Goal: Information Seeking & Learning: Learn about a topic

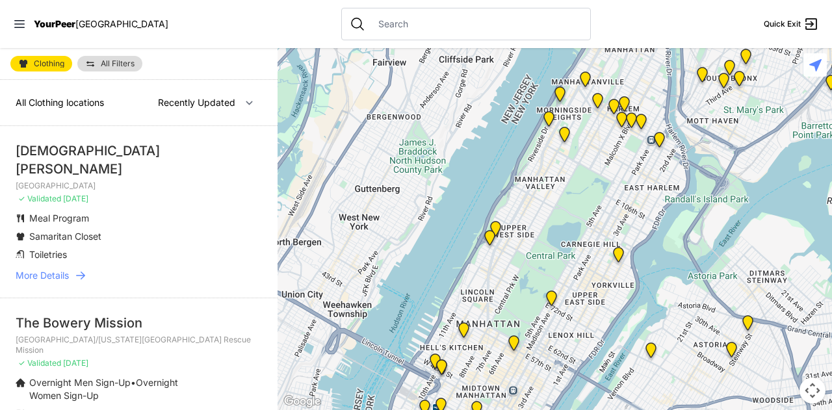
click at [65, 269] on span "More Details" at bounding box center [42, 275] width 53 height 13
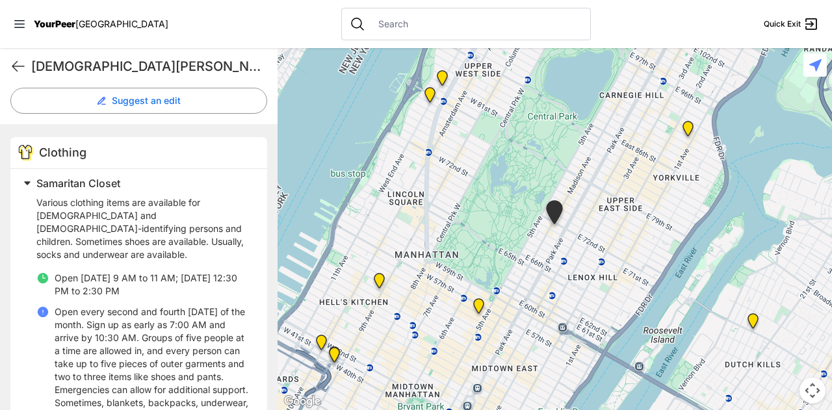
scroll to position [370, 0]
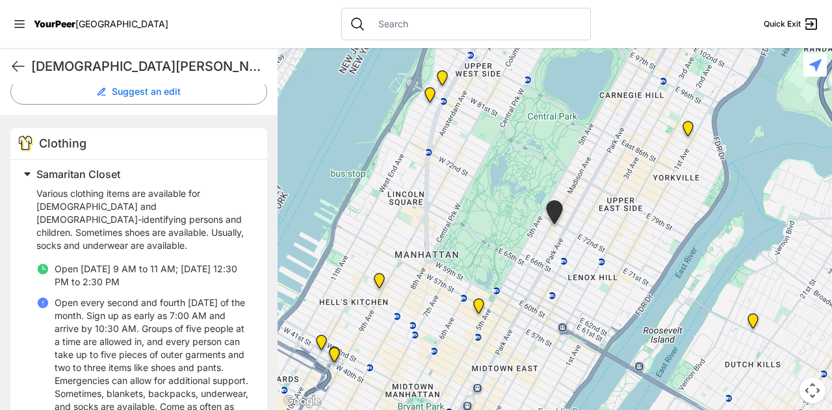
select select "recentlyUpdated"
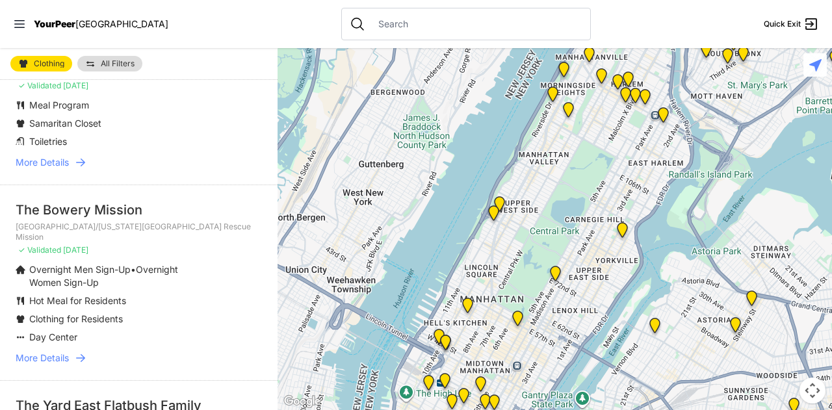
scroll to position [116, 0]
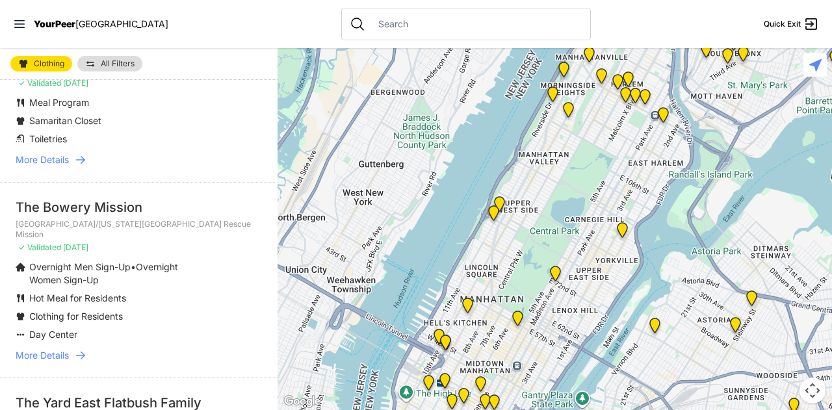
click at [47, 349] on span "More Details" at bounding box center [42, 355] width 53 height 13
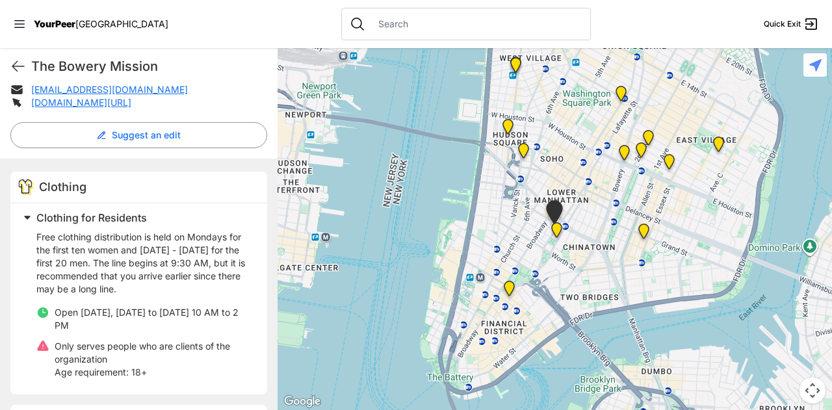
scroll to position [342, 0]
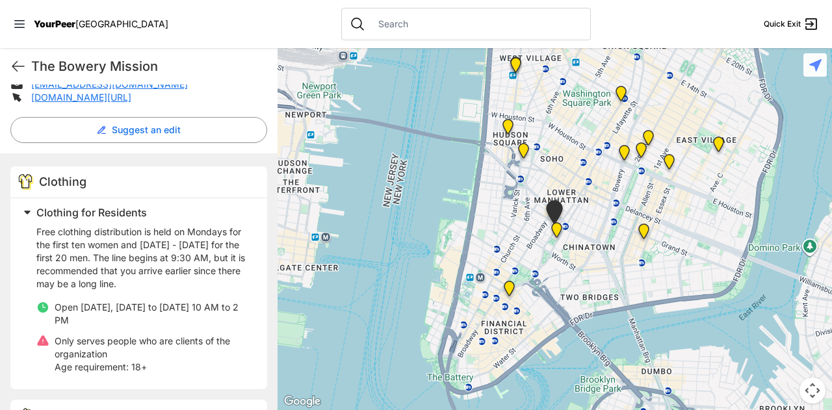
select select "recentlyUpdated"
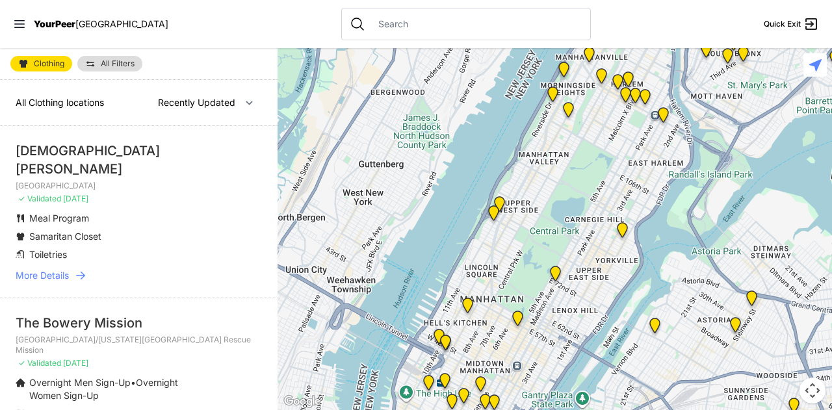
click at [111, 58] on link "All Filters" at bounding box center [109, 64] width 65 height 16
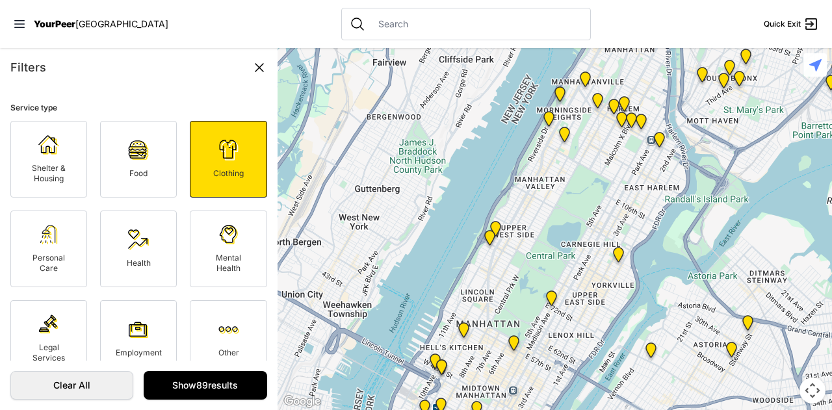
click at [109, 68] on div "Filters" at bounding box center [138, 68] width 257 height 18
click at [253, 68] on icon at bounding box center [260, 68] width 16 height 16
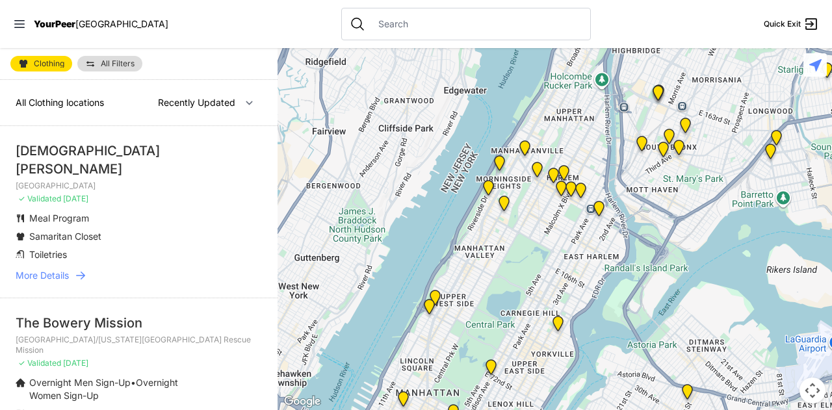
drag, startPoint x: 635, startPoint y: 111, endPoint x: 569, endPoint y: 187, distance: 100.0
click at [569, 187] on img "East Harlem" at bounding box center [581, 193] width 27 height 31
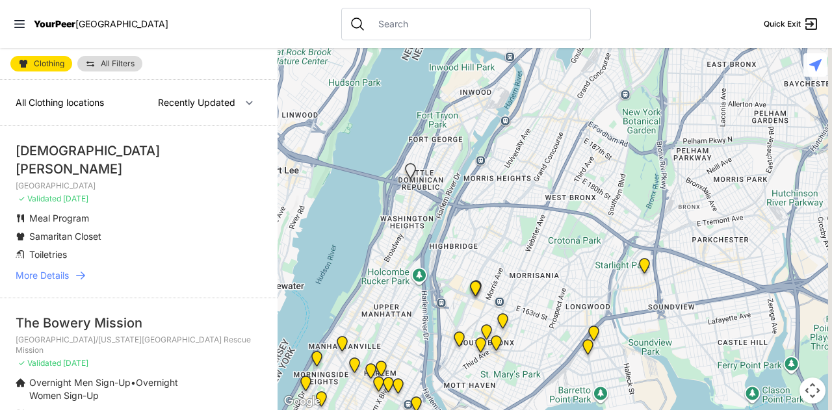
drag, startPoint x: 671, startPoint y: 151, endPoint x: 477, endPoint y: 355, distance: 281.5
click at [477, 355] on img at bounding box center [481, 347] width 27 height 31
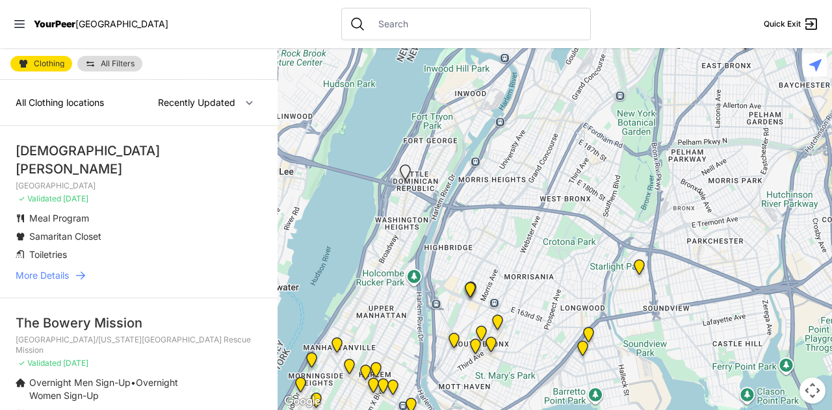
click at [641, 266] on img "East Tremont Head Start" at bounding box center [639, 269] width 27 height 31
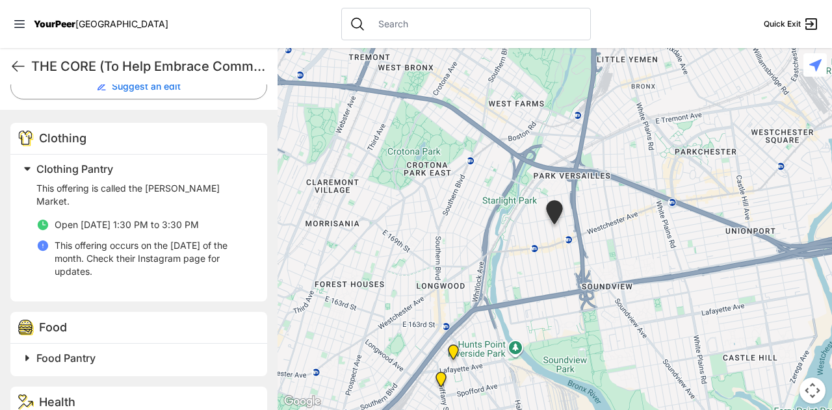
scroll to position [434, 0]
click at [458, 352] on img "Living Room 24-Hour Drop-In Center" at bounding box center [453, 354] width 27 height 31
click at [453, 351] on img "Living Room 24-Hour Drop-In Center" at bounding box center [453, 354] width 27 height 31
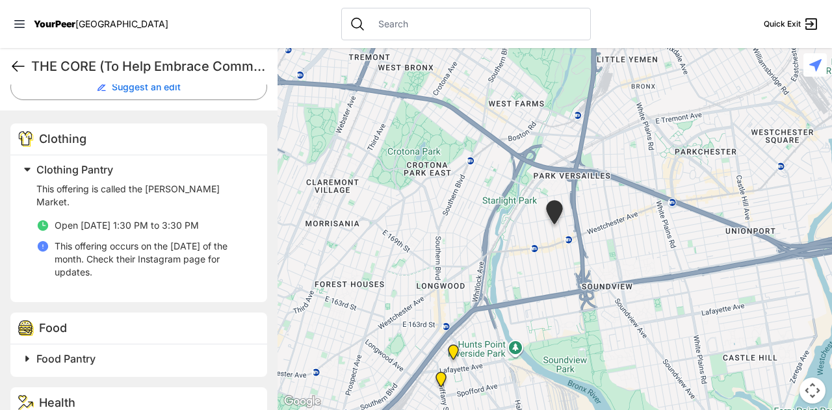
click at [18, 69] on icon at bounding box center [18, 67] width 16 height 16
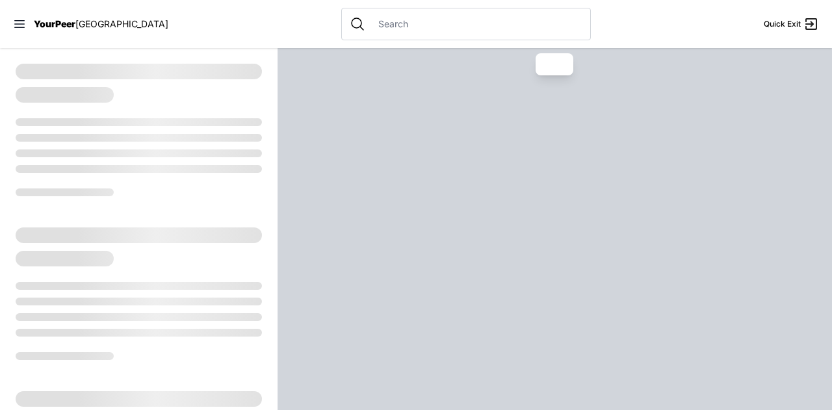
select select "recentlyUpdated"
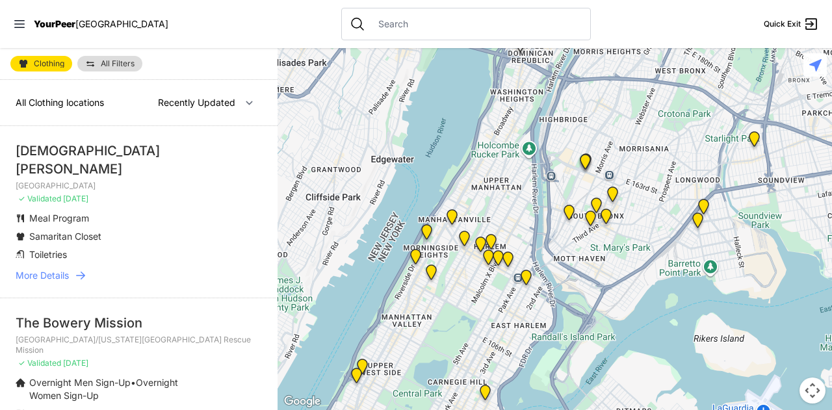
drag, startPoint x: 670, startPoint y: 150, endPoint x: 485, endPoint y: 343, distance: 267.3
click at [513, 296] on img "Main Location" at bounding box center [526, 280] width 27 height 31
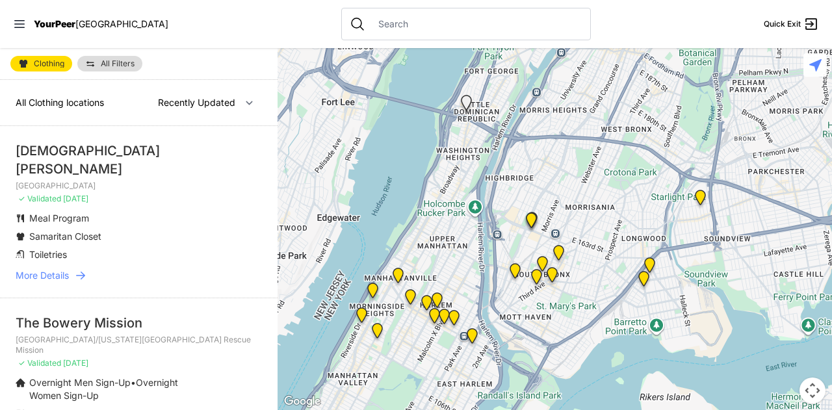
click at [649, 261] on img "Living Room 24-Hour Drop-In Center" at bounding box center [650, 267] width 27 height 31
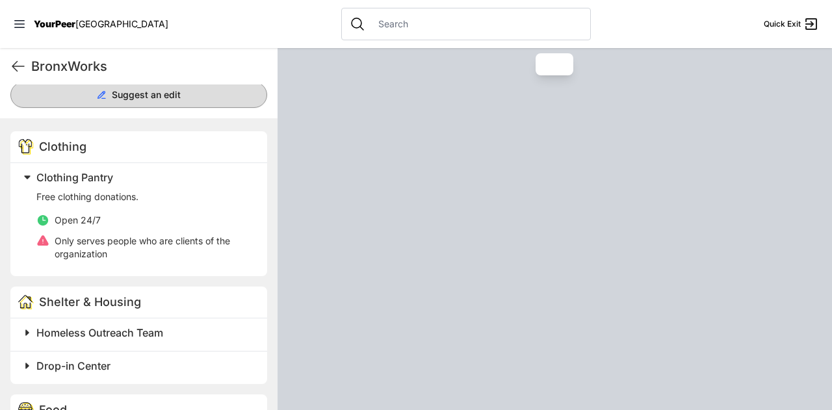
scroll to position [357, 0]
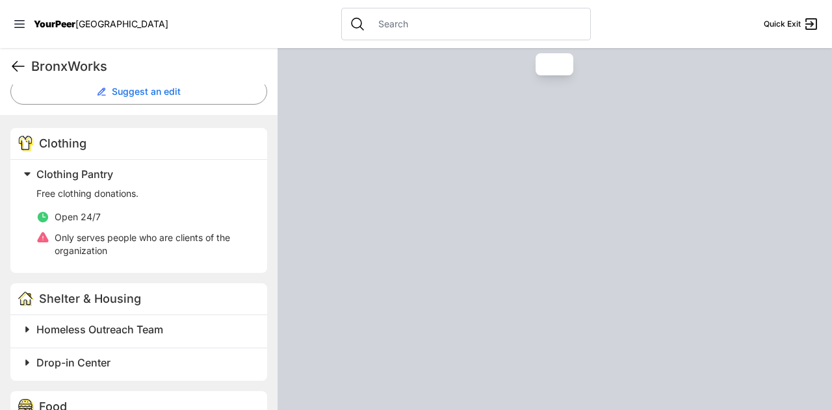
click at [20, 70] on icon at bounding box center [18, 67] width 16 height 16
select select "recentlyUpdated"
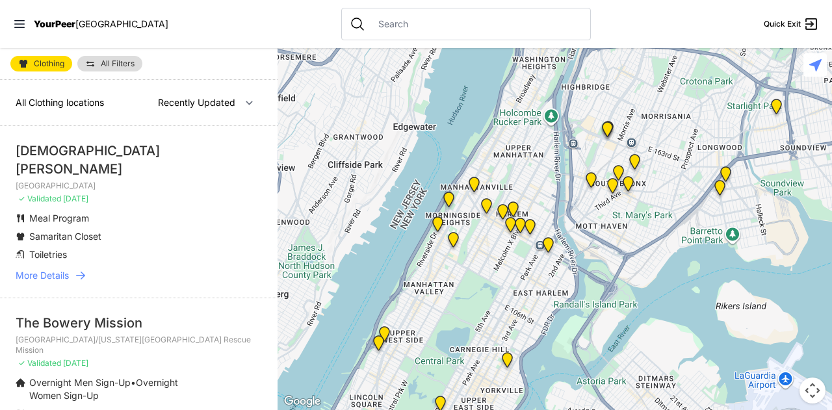
drag, startPoint x: 780, startPoint y: 96, endPoint x: 668, endPoint y: 201, distance: 154.1
click at [668, 201] on div at bounding box center [555, 229] width 555 height 362
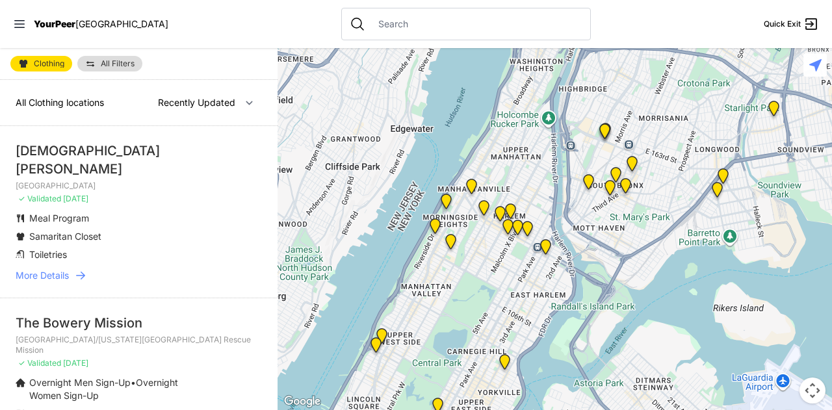
click at [717, 187] on img at bounding box center [717, 192] width 27 height 31
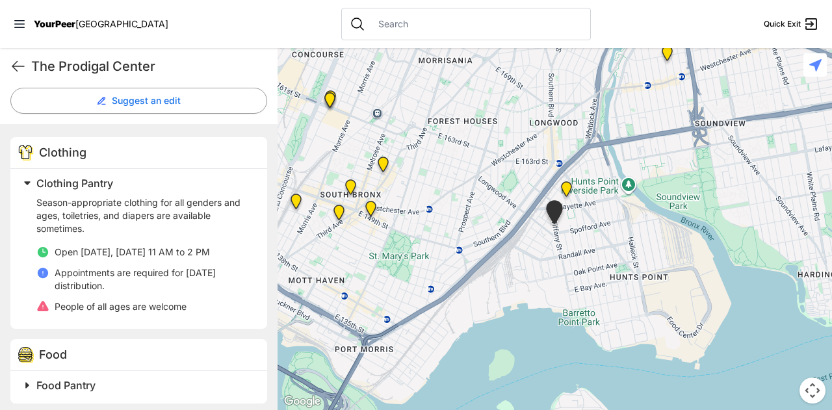
scroll to position [336, 0]
click at [385, 157] on img "Bronx Youth Center (BYC)" at bounding box center [383, 167] width 27 height 31
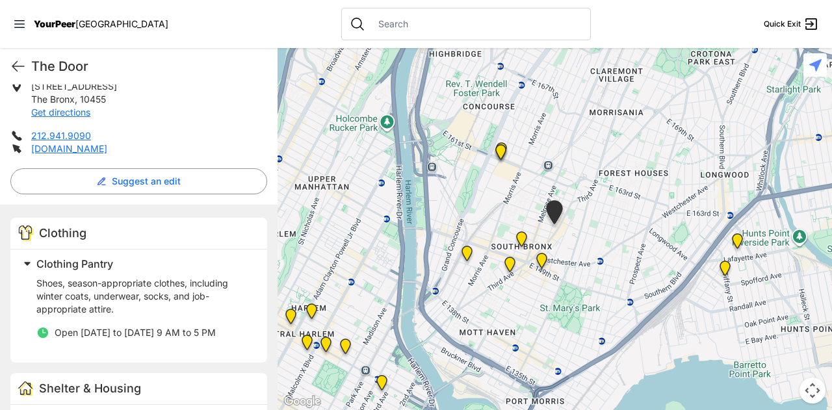
scroll to position [268, 0]
click at [543, 261] on img "The Bronx Pride Center" at bounding box center [542, 263] width 27 height 31
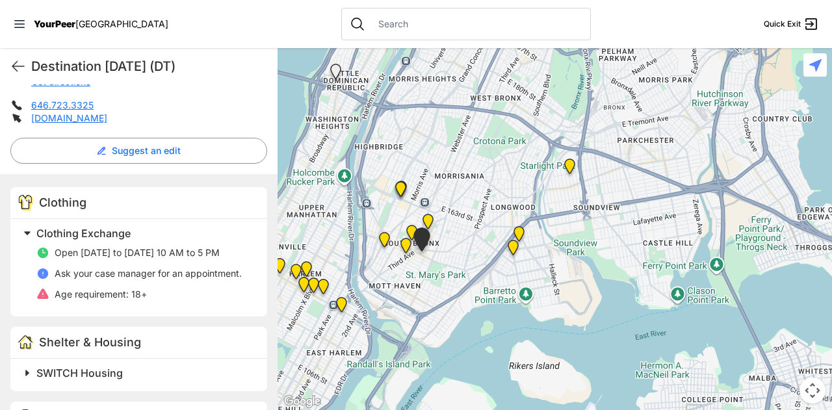
scroll to position [299, 0]
click at [410, 230] on img "The Bronx Pride Center" at bounding box center [422, 242] width 33 height 40
click at [401, 191] on img "South Bronx NeON Works" at bounding box center [401, 191] width 27 height 31
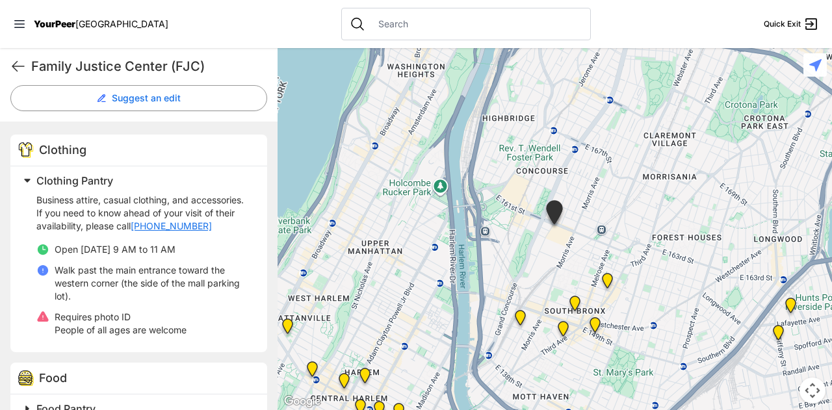
scroll to position [351, 0]
click at [574, 299] on img "The Bronx" at bounding box center [575, 306] width 27 height 31
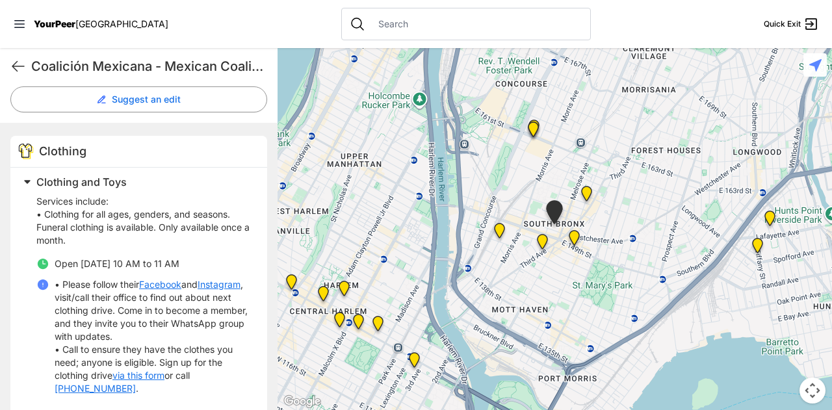
scroll to position [369, 0]
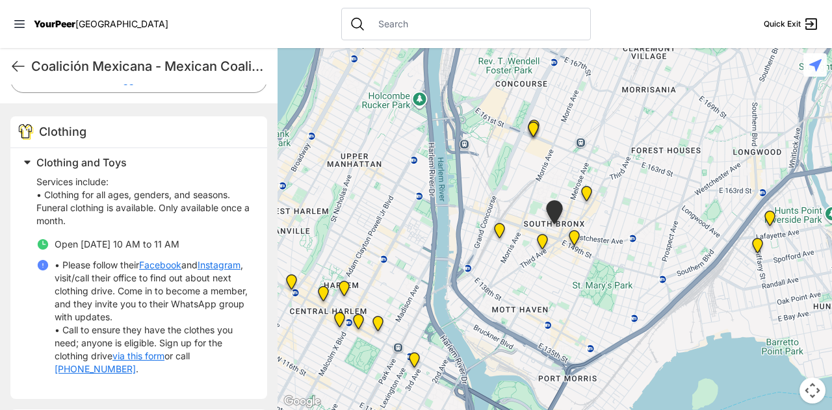
click at [538, 243] on img at bounding box center [542, 244] width 27 height 31
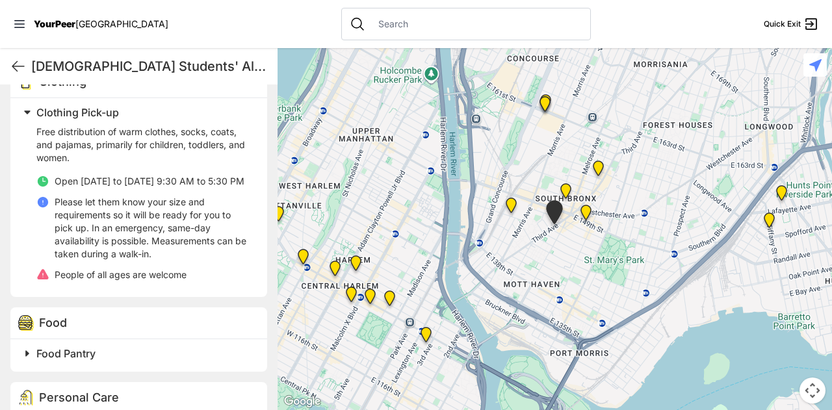
scroll to position [423, 0]
click at [514, 202] on img "Harm Reduction Center" at bounding box center [511, 208] width 27 height 31
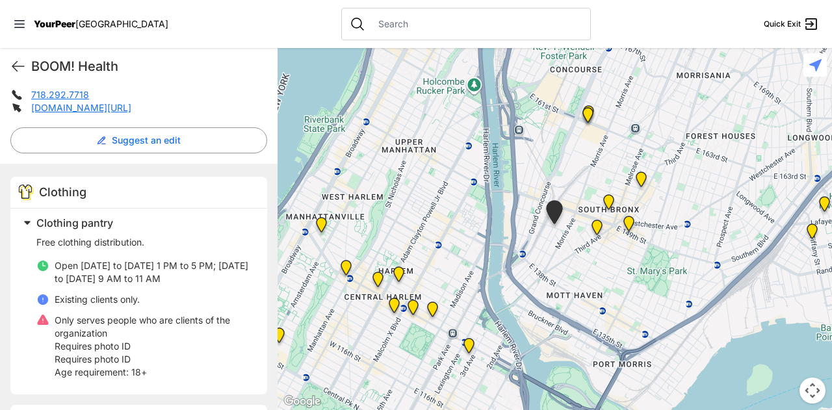
scroll to position [317, 0]
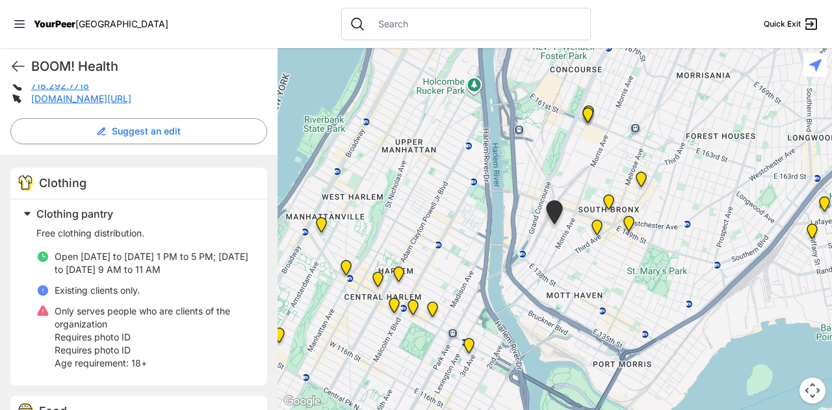
click at [397, 274] on img "Manhattan" at bounding box center [399, 276] width 27 height 31
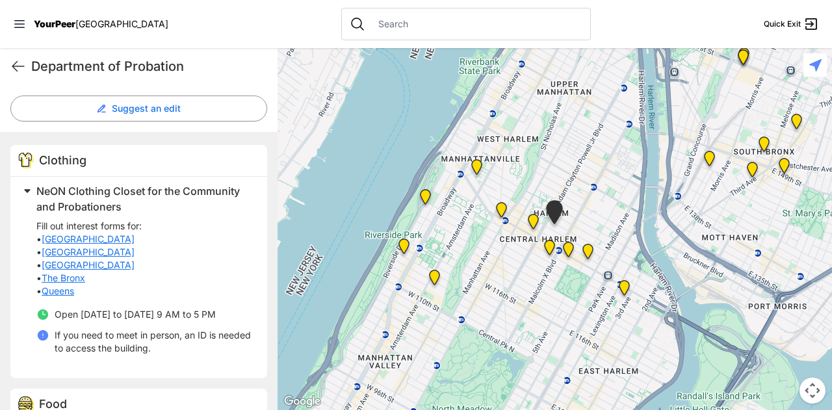
scroll to position [360, 0]
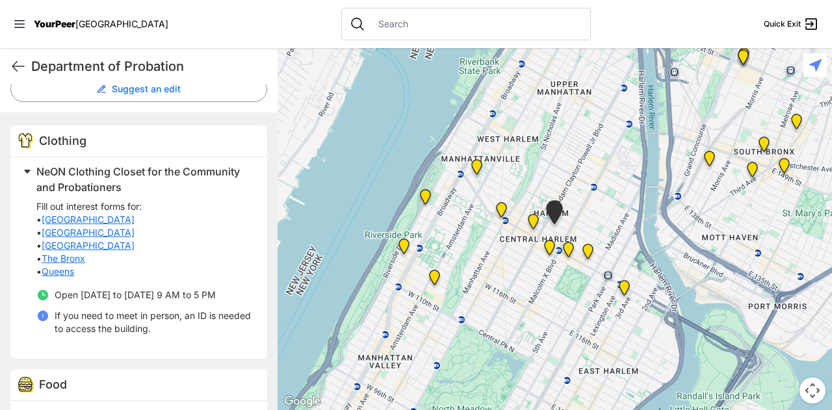
click at [547, 246] on img at bounding box center [550, 250] width 27 height 31
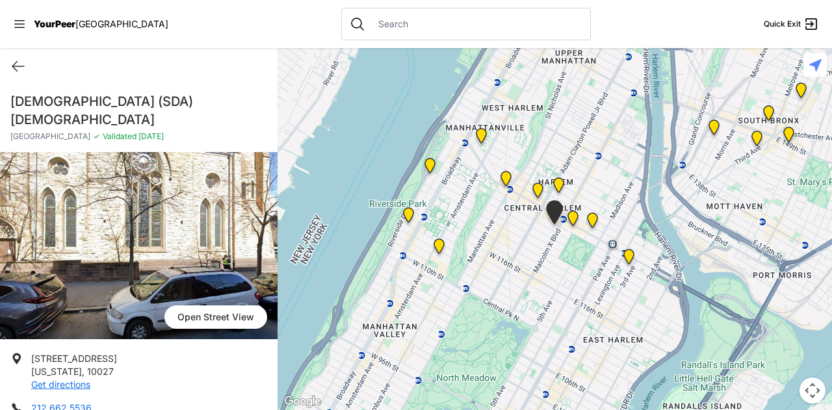
scroll to position [237, 0]
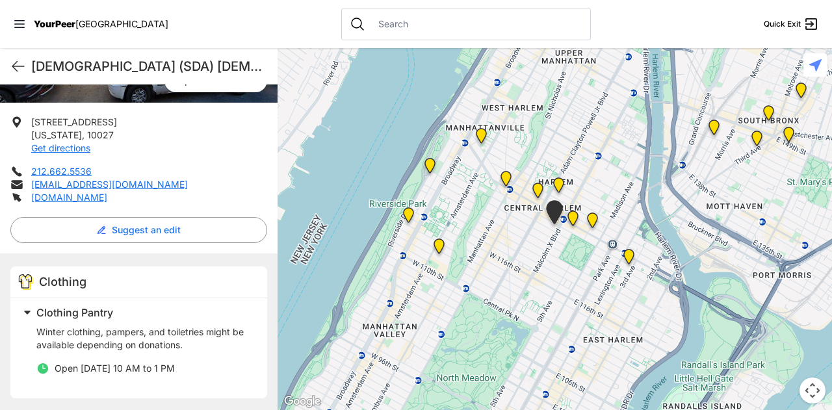
click at [572, 220] on img "Manhattan" at bounding box center [573, 221] width 27 height 31
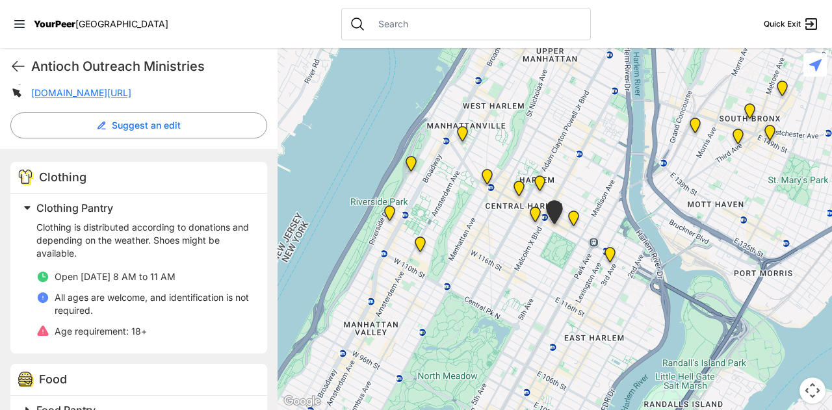
scroll to position [323, 0]
click at [572, 222] on img "East Harlem" at bounding box center [574, 221] width 27 height 31
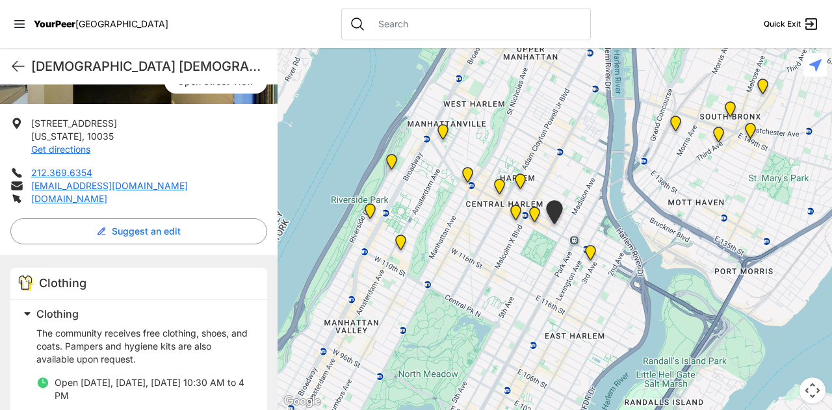
scroll to position [324, 0]
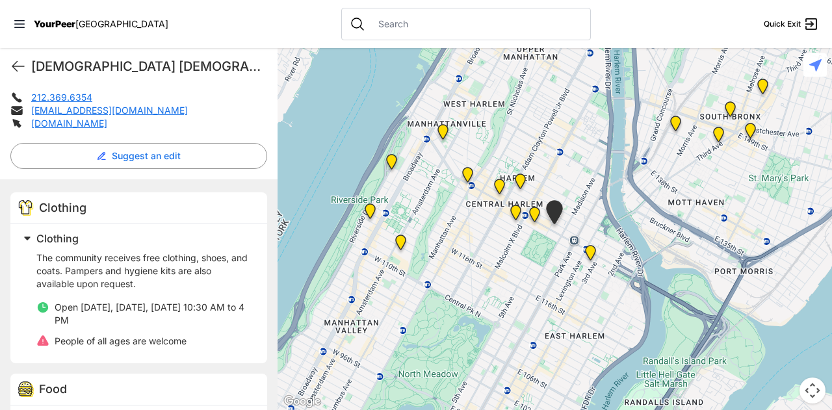
click at [592, 258] on img "Main Location" at bounding box center [591, 255] width 27 height 31
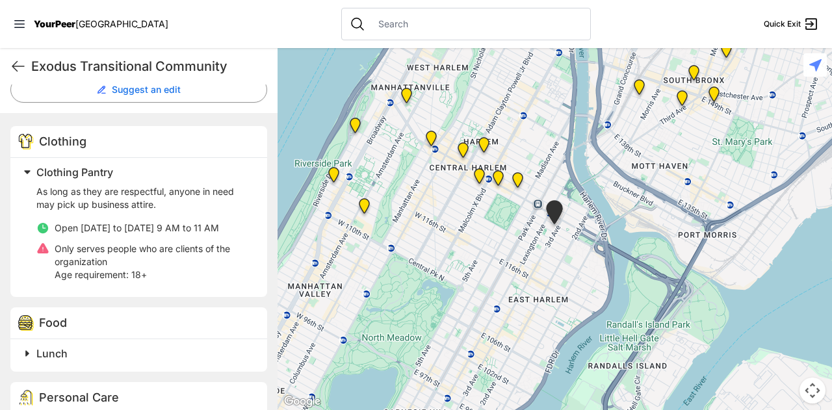
scroll to position [360, 0]
click at [466, 152] on img "Uptown/Harlem DYCD Youth Drop-in Center" at bounding box center [463, 152] width 27 height 31
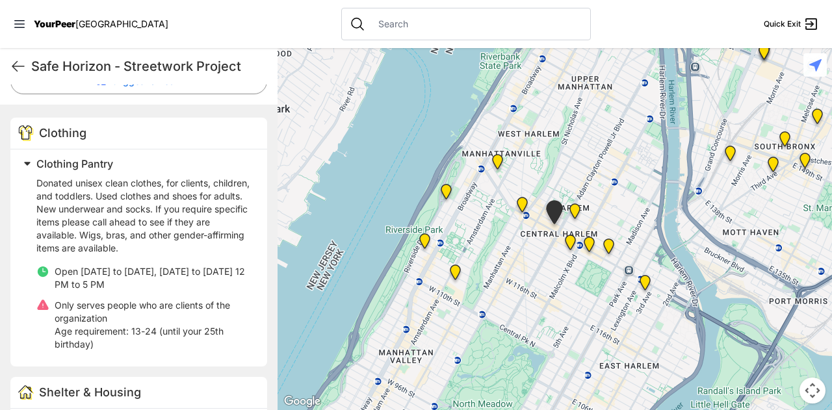
scroll to position [368, 0]
click at [523, 206] on img "The PILLARS – Holistic Recovery Support" at bounding box center [522, 207] width 27 height 31
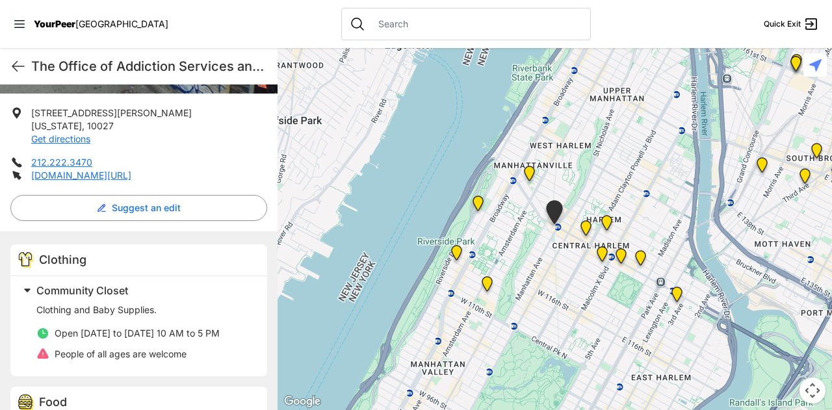
scroll to position [301, 0]
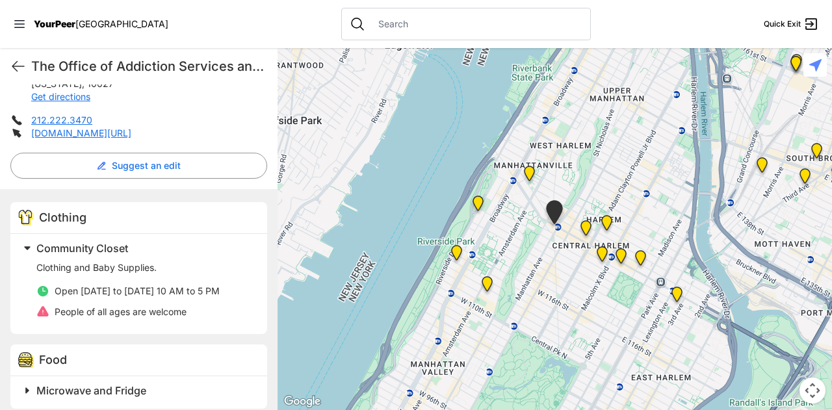
click at [529, 166] on img at bounding box center [529, 176] width 27 height 31
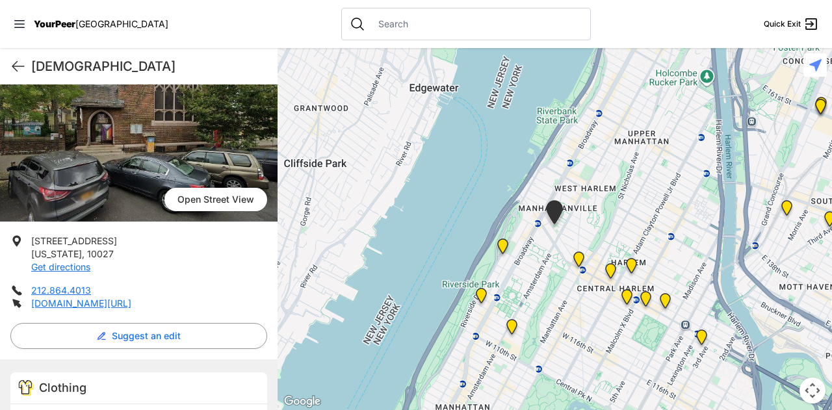
scroll to position [146, 0]
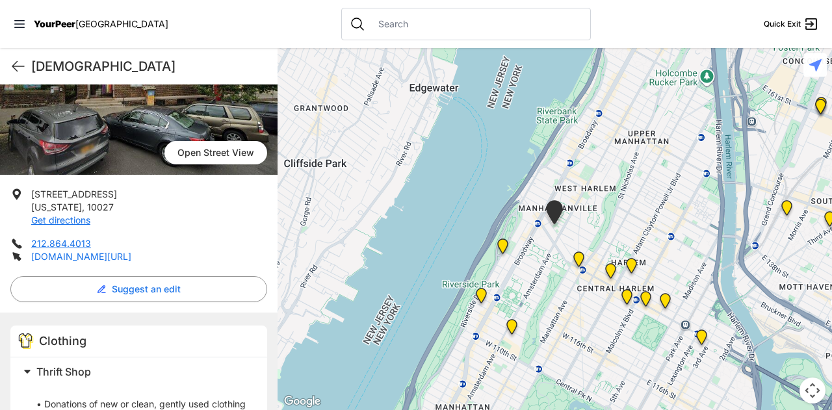
click at [101, 255] on link "[DOMAIN_NAME][URL]" at bounding box center [81, 256] width 100 height 11
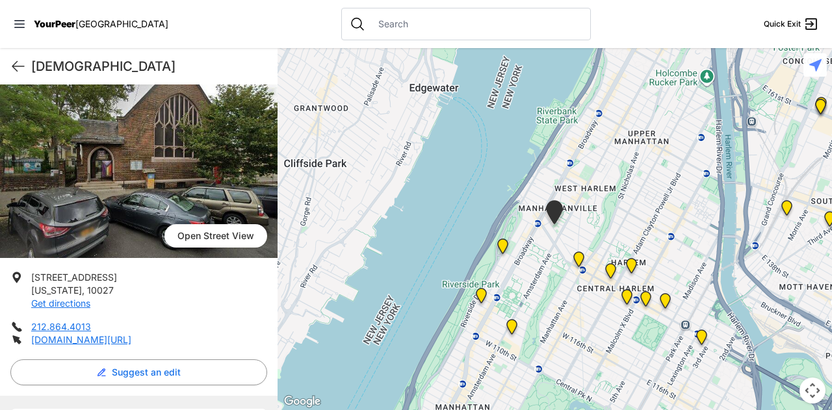
scroll to position [62, 0]
click at [503, 252] on img "Manhattan" at bounding box center [503, 248] width 27 height 31
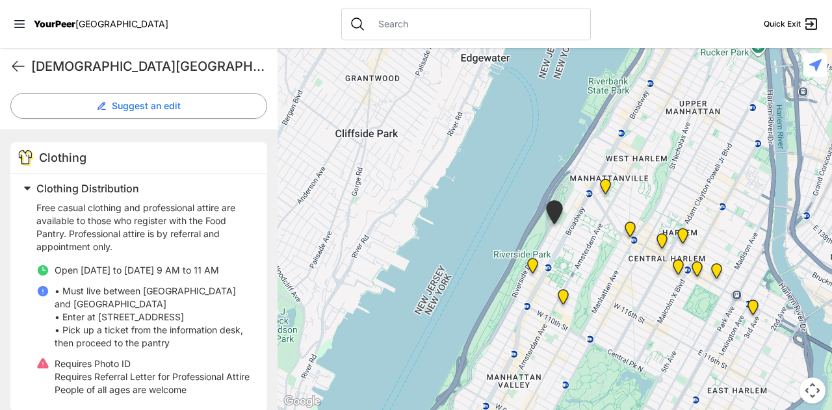
scroll to position [375, 0]
click at [633, 227] on img "The PILLARS – Holistic Recovery Support" at bounding box center [630, 232] width 27 height 31
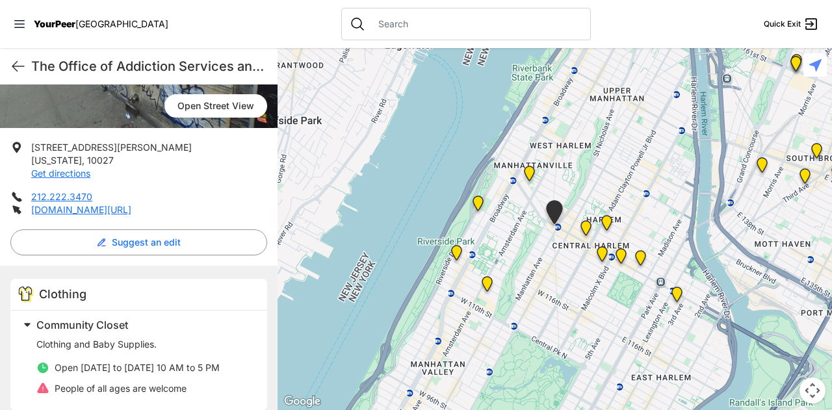
scroll to position [410, 0]
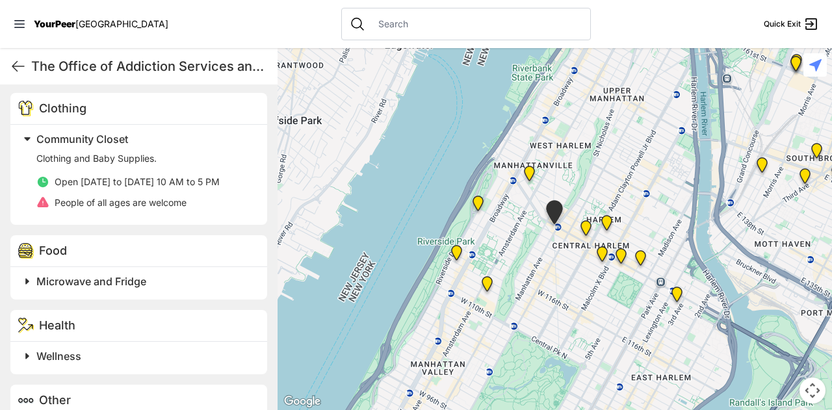
click at [583, 224] on img "Uptown/Harlem DYCD Youth Drop-in Center" at bounding box center [586, 230] width 27 height 31
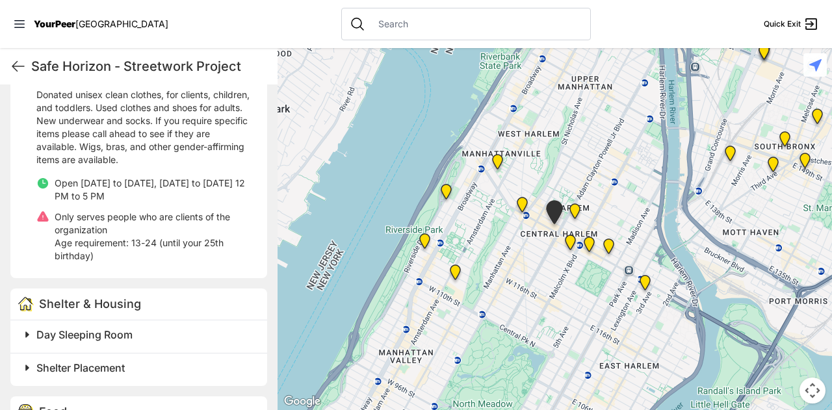
scroll to position [455, 0]
click at [572, 214] on img "Manhattan" at bounding box center [575, 213] width 27 height 31
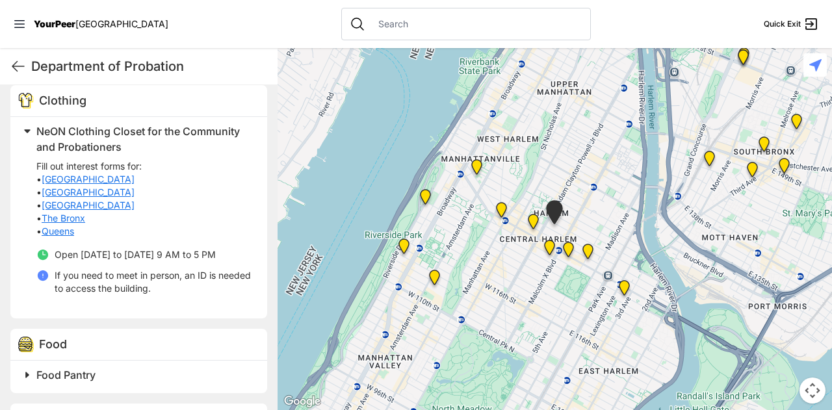
scroll to position [401, 0]
click at [549, 249] on img at bounding box center [550, 250] width 27 height 31
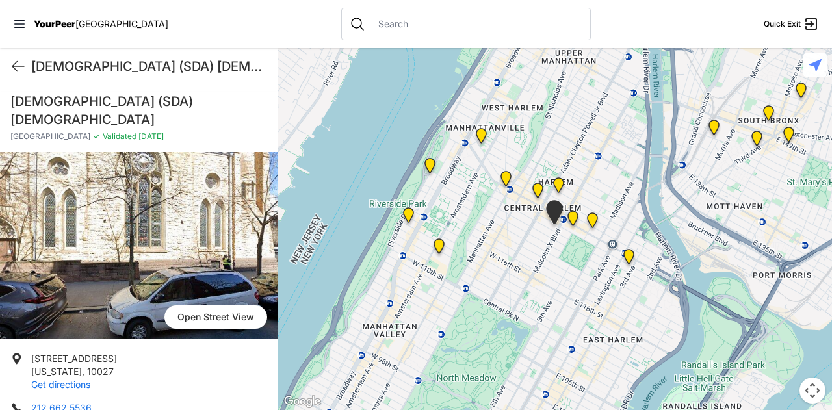
scroll to position [237, 0]
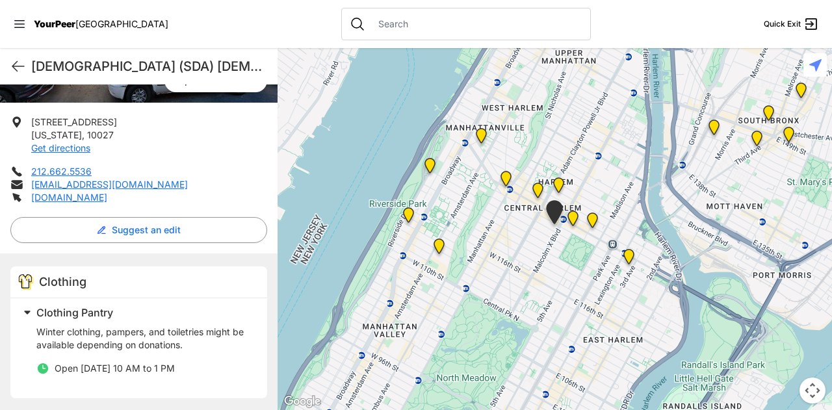
click at [572, 219] on img "Manhattan" at bounding box center [573, 221] width 27 height 31
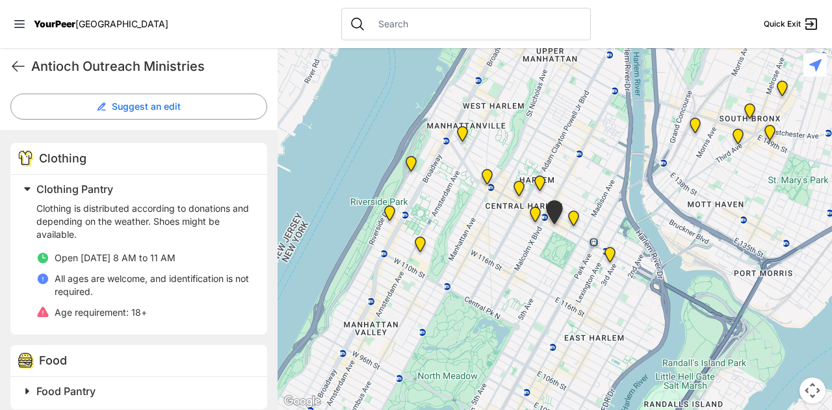
scroll to position [351, 0]
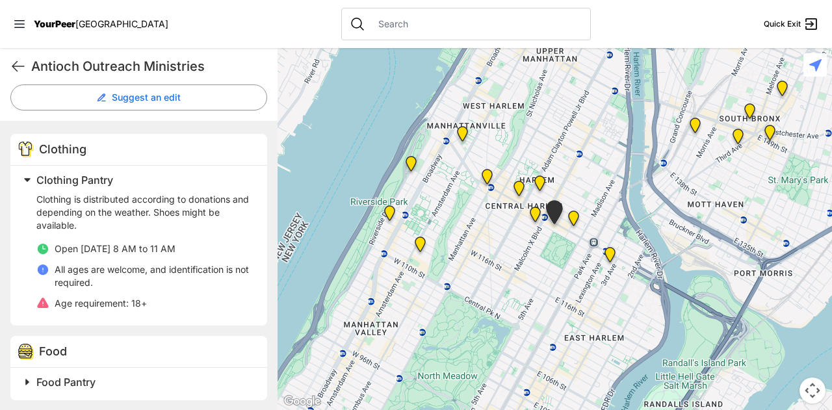
click at [580, 216] on img "East Harlem" at bounding box center [574, 221] width 27 height 31
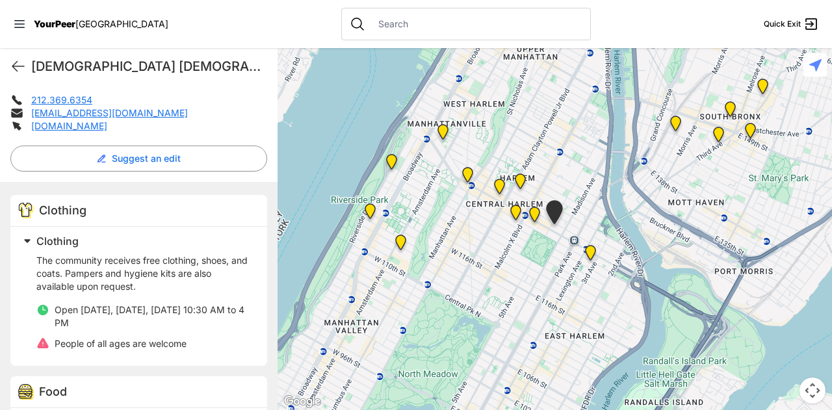
scroll to position [322, 0]
click at [592, 253] on img "Main Location" at bounding box center [591, 255] width 27 height 31
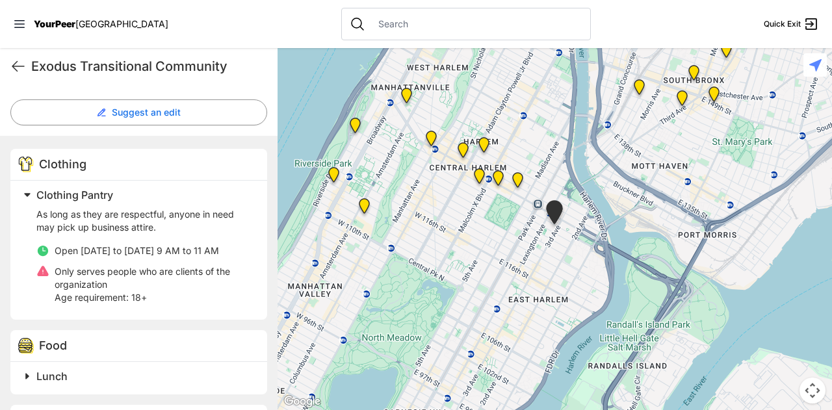
scroll to position [337, 0]
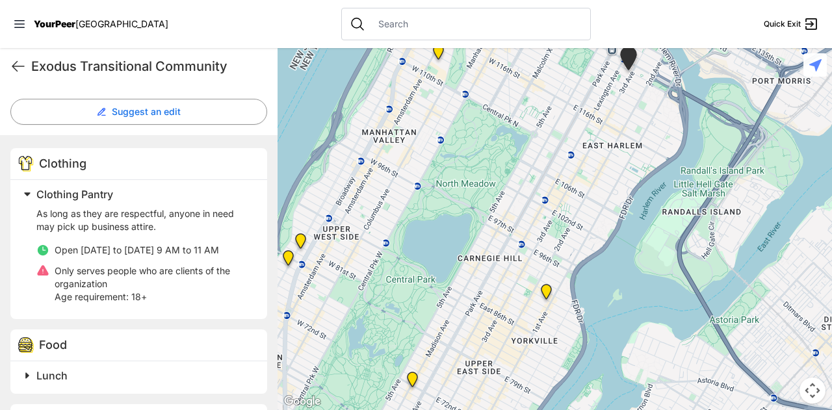
drag, startPoint x: 432, startPoint y: 259, endPoint x: 544, endPoint y: 59, distance: 229.7
click at [544, 59] on div at bounding box center [555, 229] width 555 height 362
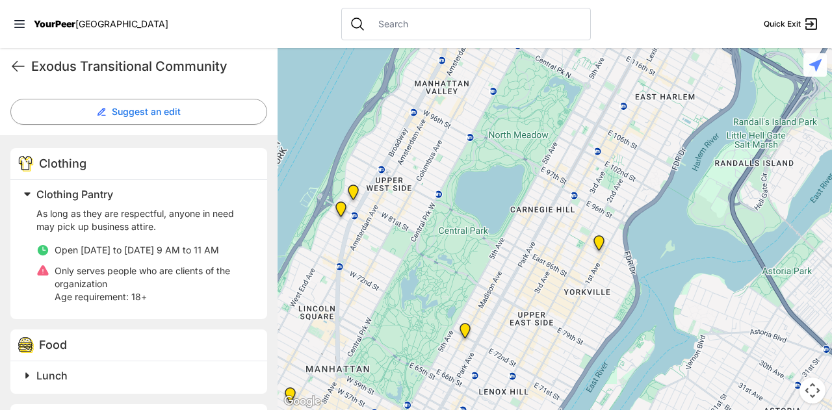
click at [597, 243] on img "Avenue Church" at bounding box center [599, 245] width 27 height 31
click at [602, 244] on img "Avenue Church" at bounding box center [599, 245] width 27 height 31
click at [596, 237] on img "Avenue Church" at bounding box center [599, 245] width 27 height 31
click at [462, 334] on img "Manhattan" at bounding box center [465, 333] width 27 height 31
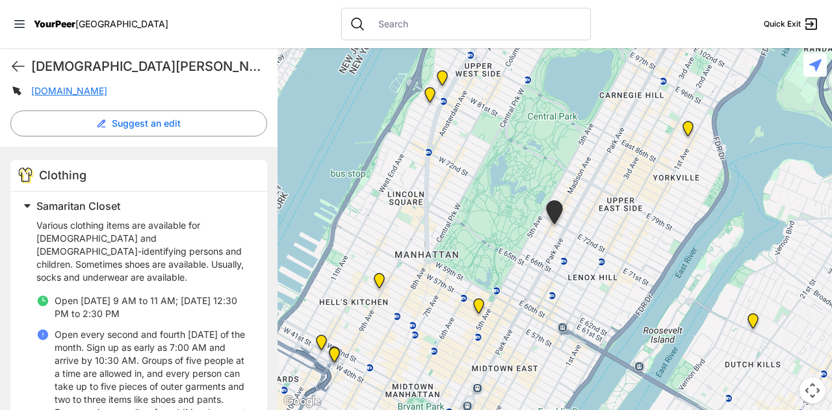
scroll to position [340, 0]
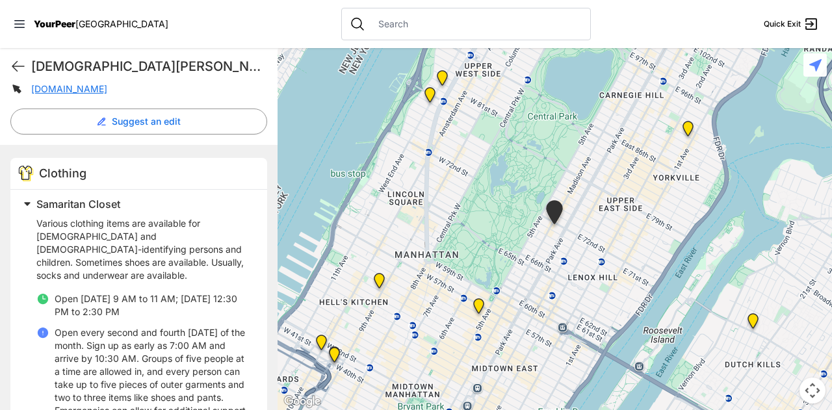
click at [689, 126] on img "Avenue Church" at bounding box center [688, 131] width 27 height 31
click at [692, 129] on img "Avenue Church" at bounding box center [688, 131] width 27 height 31
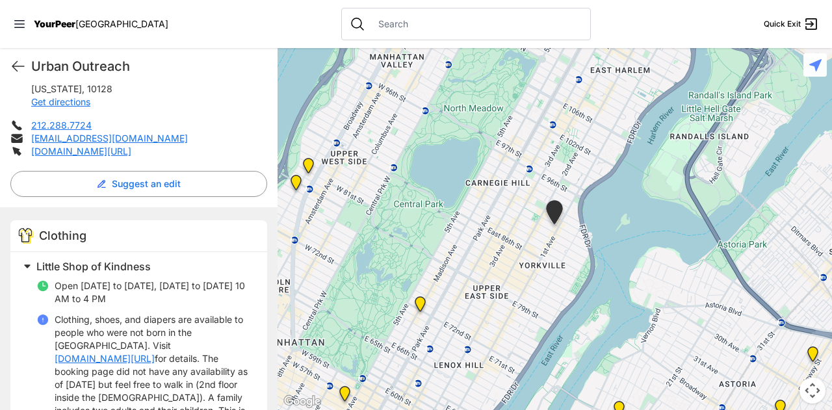
scroll to position [278, 0]
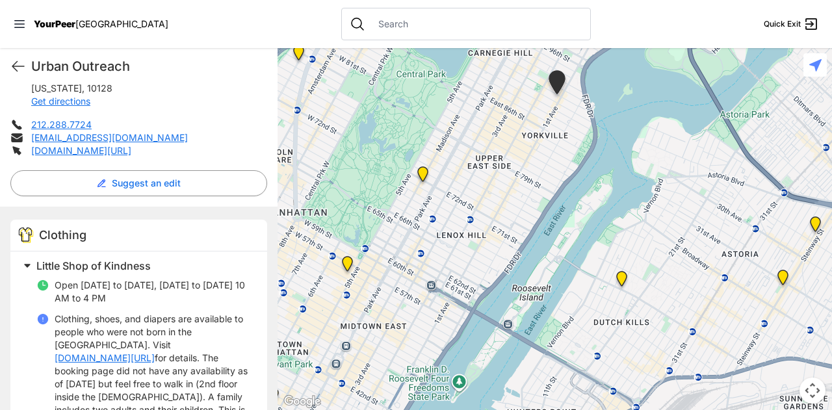
drag, startPoint x: 395, startPoint y: 230, endPoint x: 394, endPoint y: 90, distance: 139.2
click at [394, 90] on div at bounding box center [555, 229] width 555 height 362
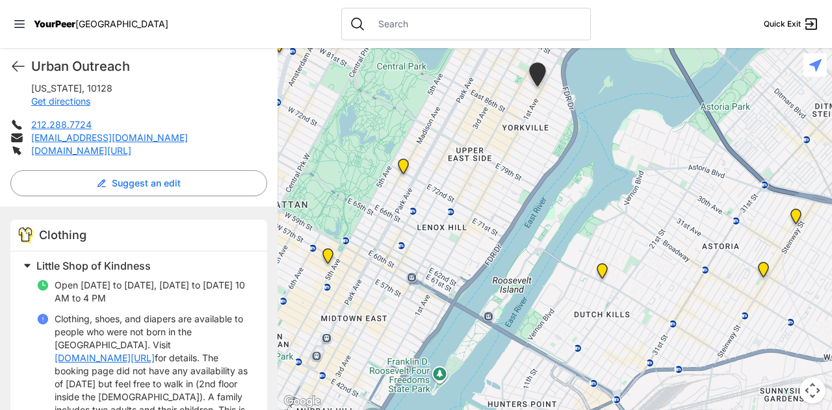
click at [602, 269] on img "Fancy Thrift Shop" at bounding box center [602, 273] width 27 height 31
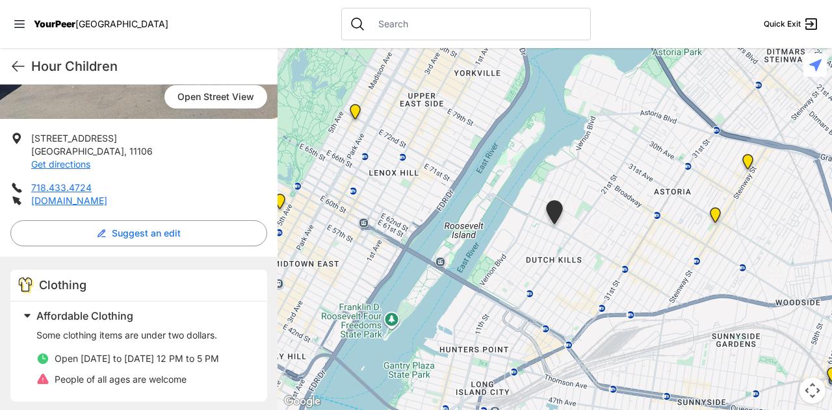
scroll to position [219, 0]
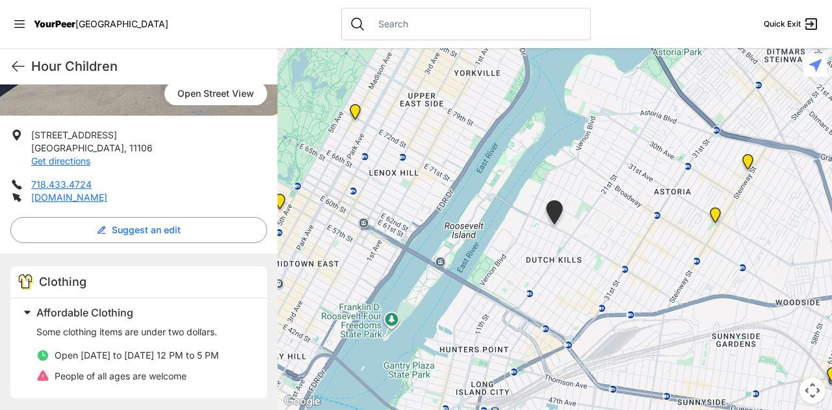
click at [711, 216] on img at bounding box center [715, 217] width 27 height 31
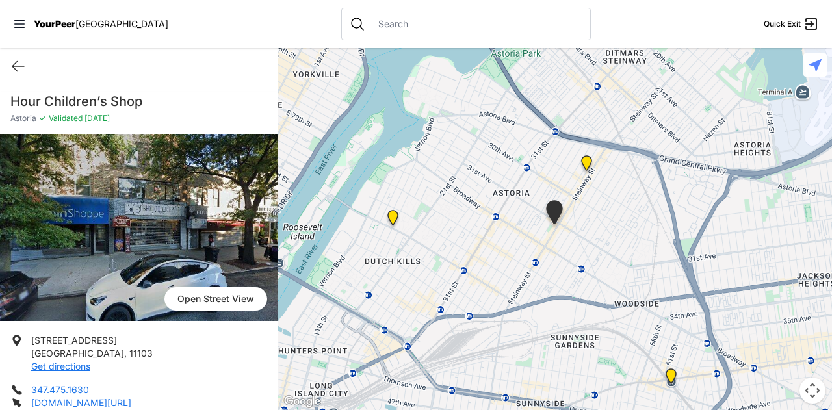
scroll to position [219, 0]
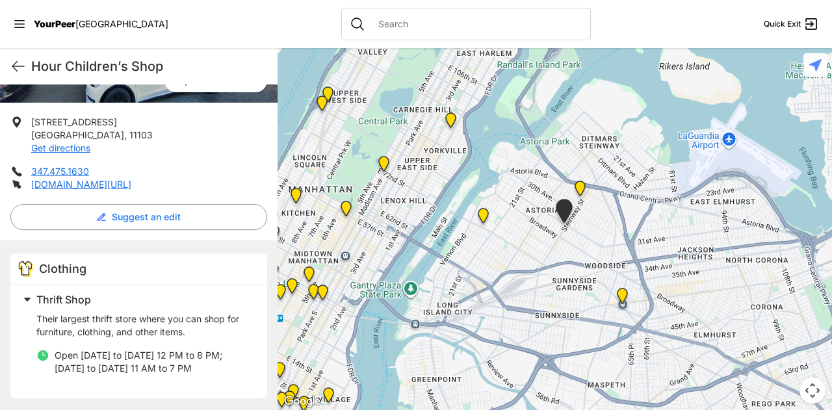
click at [576, 187] on img at bounding box center [580, 191] width 27 height 31
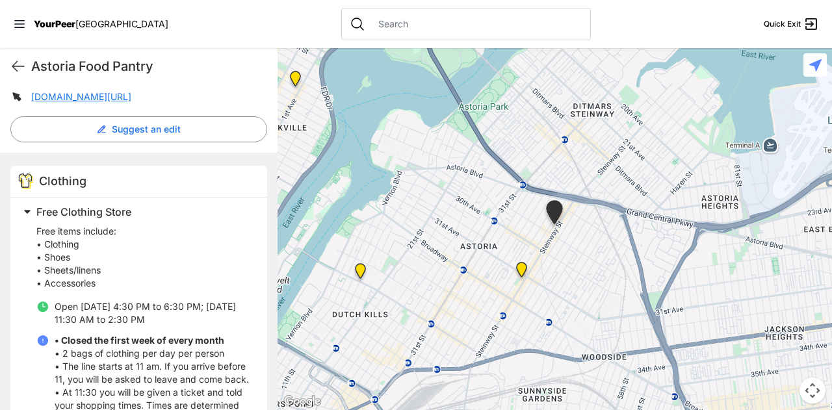
scroll to position [294, 0]
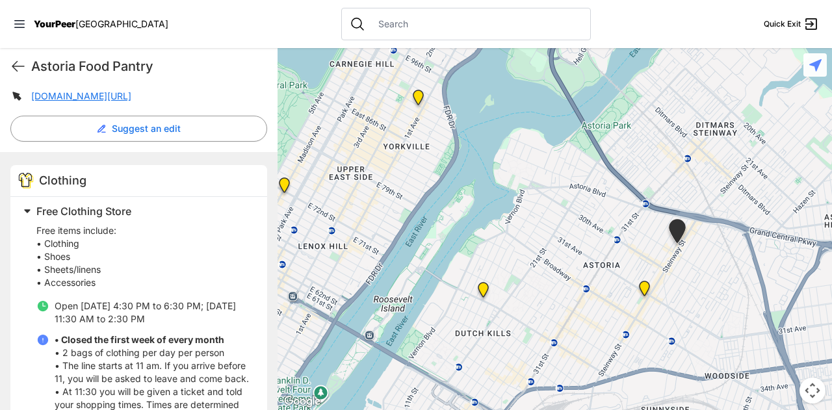
drag, startPoint x: 346, startPoint y: 207, endPoint x: 473, endPoint y: 226, distance: 128.2
click at [473, 226] on div at bounding box center [555, 229] width 555 height 362
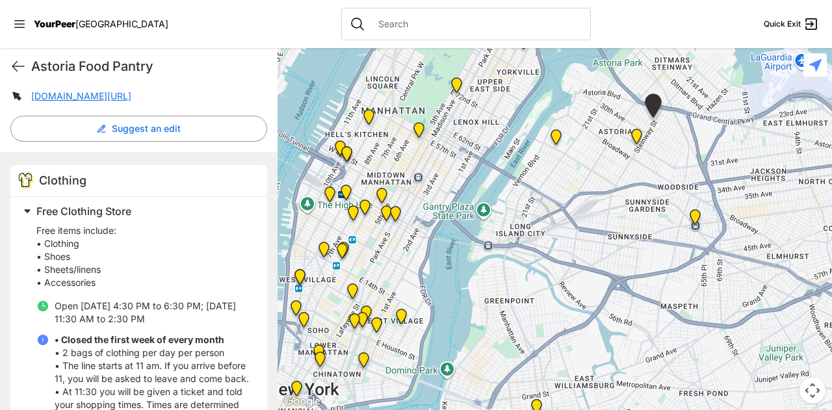
drag, startPoint x: 395, startPoint y: 223, endPoint x: 460, endPoint y: 102, distance: 137.3
click at [460, 102] on div at bounding box center [555, 229] width 555 height 362
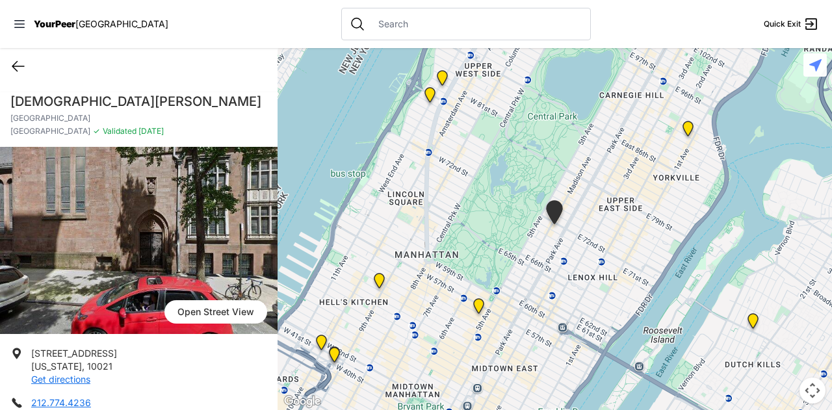
click at [13, 64] on icon at bounding box center [18, 67] width 16 height 16
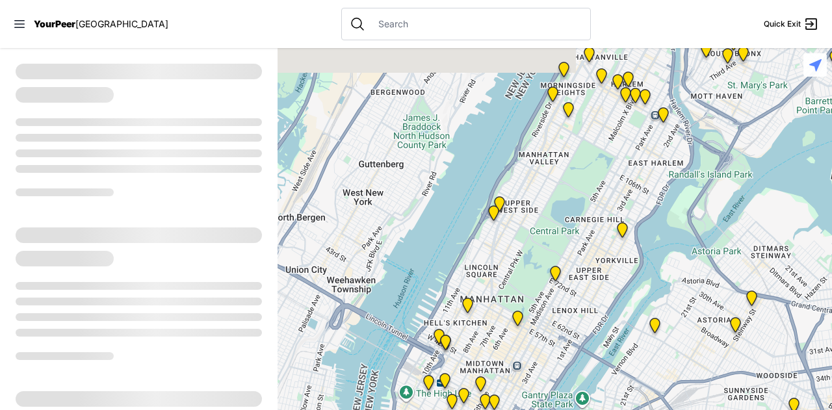
select select "recentlyUpdated"
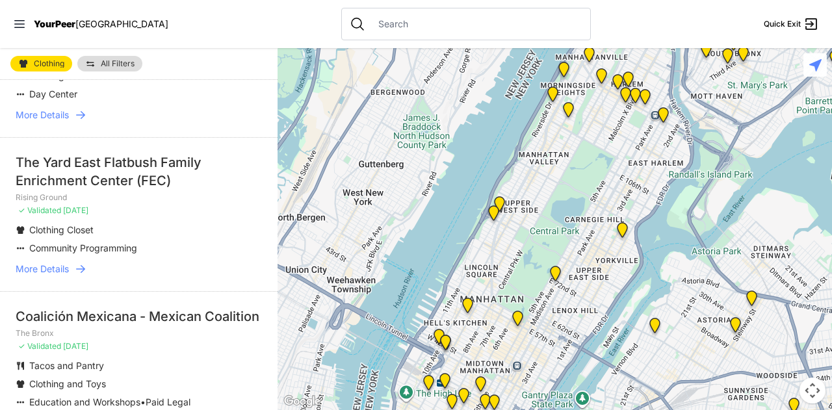
scroll to position [357, 0]
